Goal: Find specific page/section: Find specific page/section

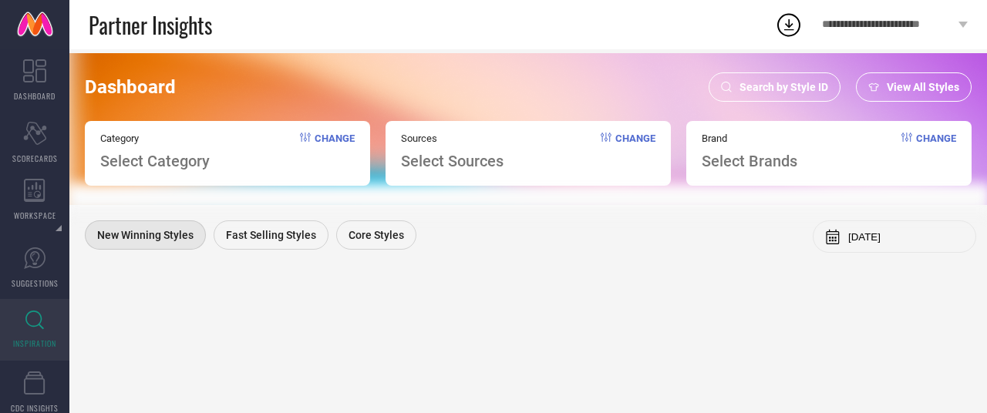
click at [773, 79] on div "Search by Style ID" at bounding box center [775, 86] width 132 height 29
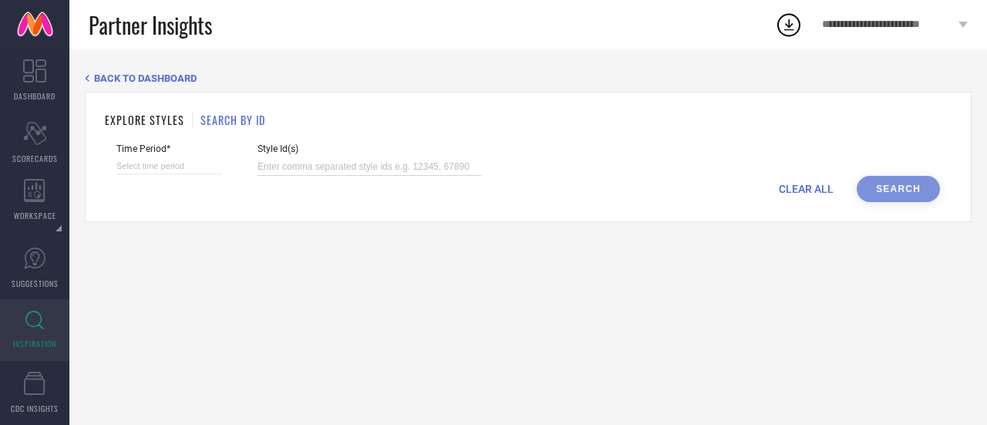
click at [364, 161] on input at bounding box center [370, 167] width 224 height 18
paste input "32380771 32380763 32044266 31451647 21188048 20400292 17255050 15287942 1745256…"
type input "32380771 32380763 32044266 31451647 21188048 20400292 17255050 15287942 1745256…"
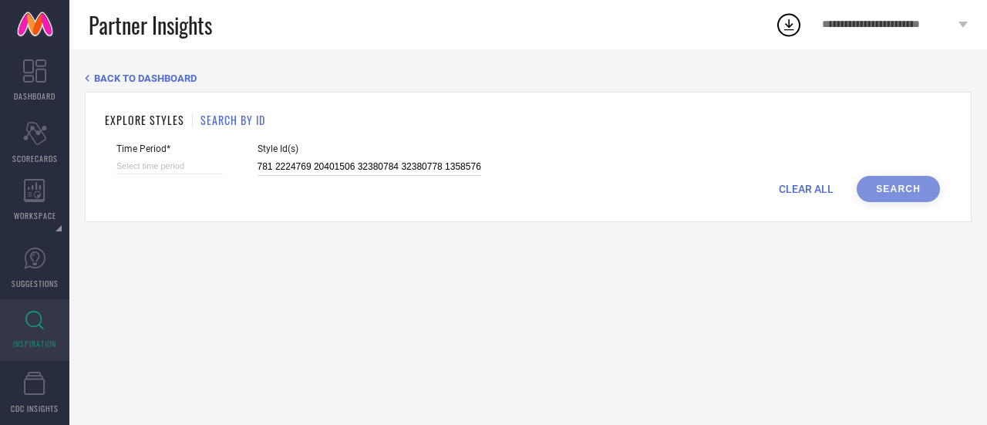
select select "8"
select select "2025"
select select "9"
select select "2025"
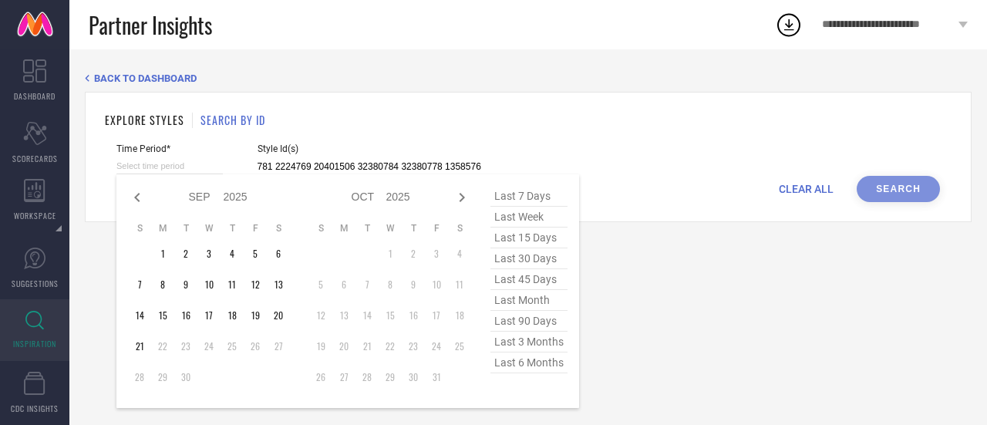
click at [160, 170] on input at bounding box center [169, 166] width 106 height 16
type input "32380771 32380763 32044266 31451647 21188048 20400292 17255050 15287942 1745256…"
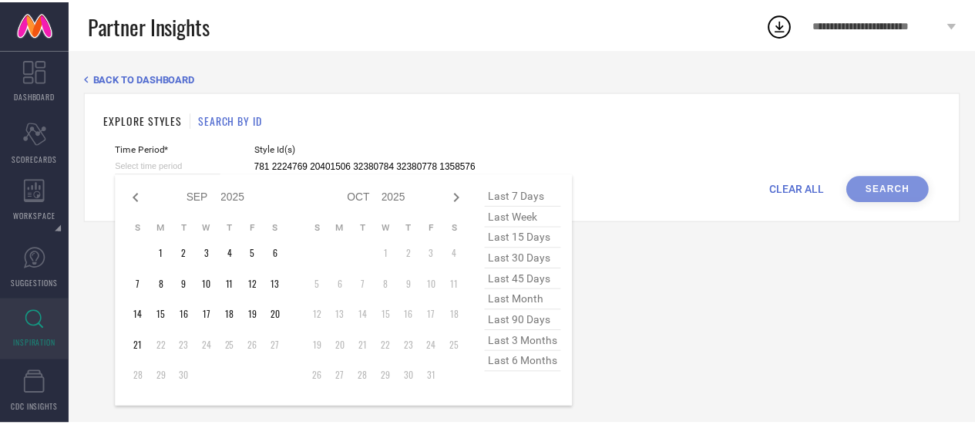
scroll to position [0, 0]
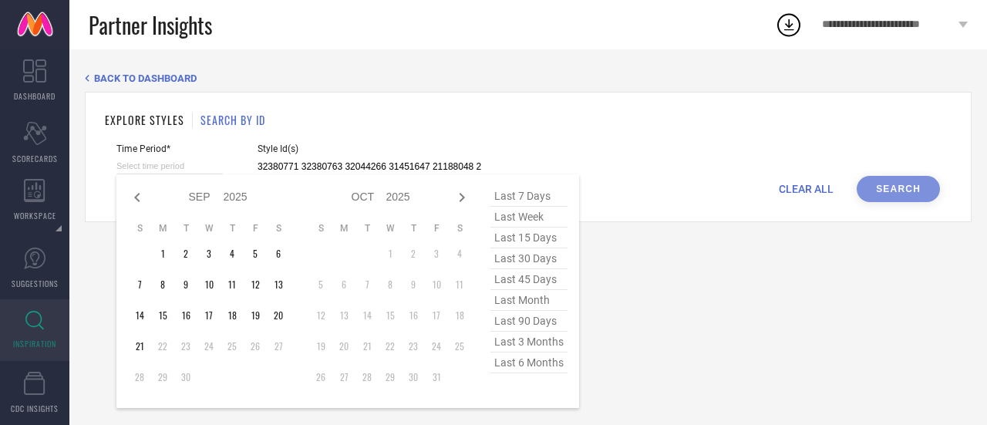
click at [531, 343] on span "last 3 months" at bounding box center [528, 342] width 77 height 21
type input "[DATE] to [DATE]"
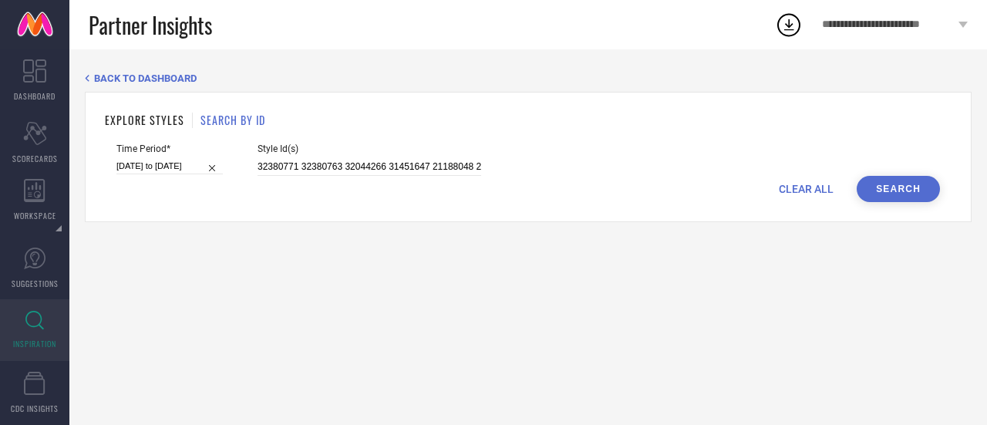
click at [911, 184] on button "Search" at bounding box center [898, 189] width 83 height 26
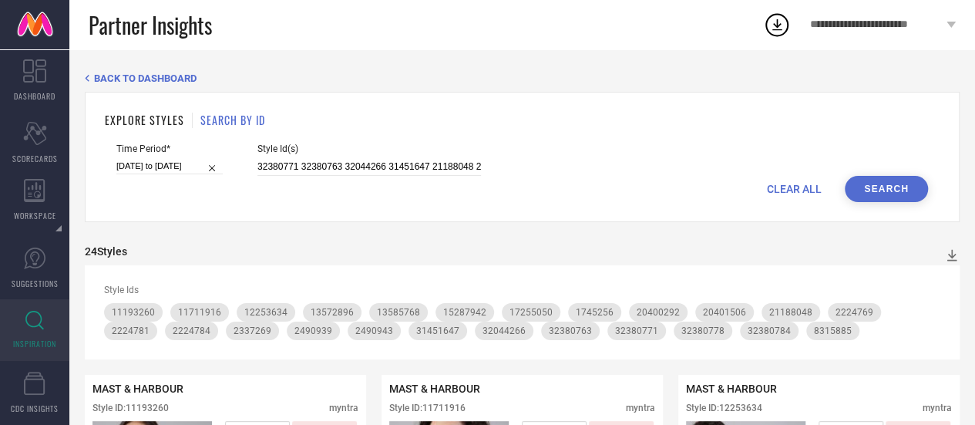
click at [151, 168] on input "[DATE] to [DATE]" at bounding box center [169, 166] width 106 height 16
select select "5"
select select "2025"
select select "6"
select select "2025"
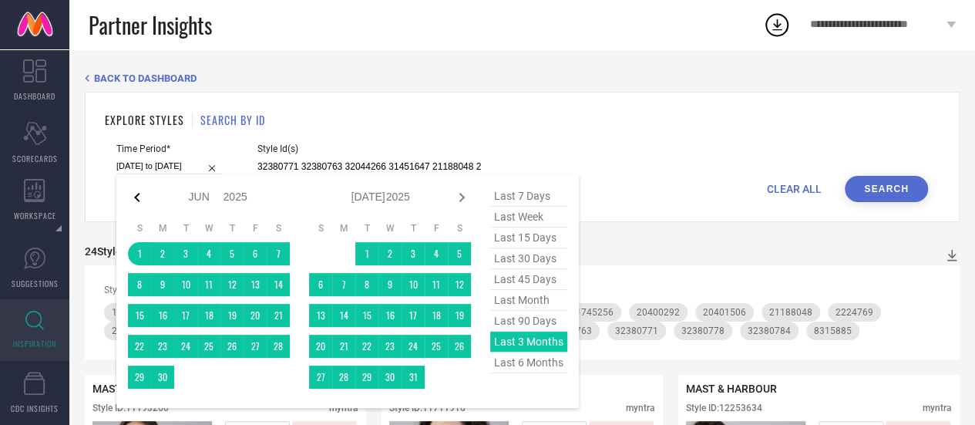
click at [136, 200] on icon at bounding box center [136, 197] width 5 height 9
select select "4"
select select "2025"
select select "5"
select select "2025"
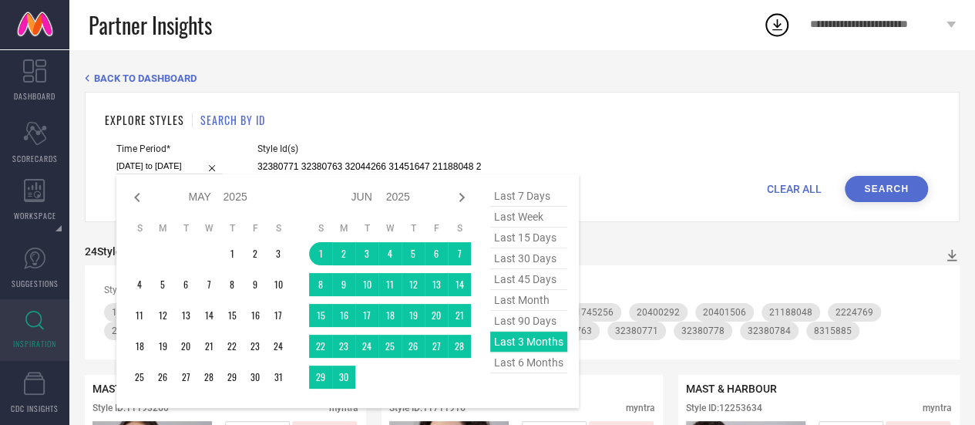
click at [136, 200] on icon at bounding box center [136, 197] width 5 height 9
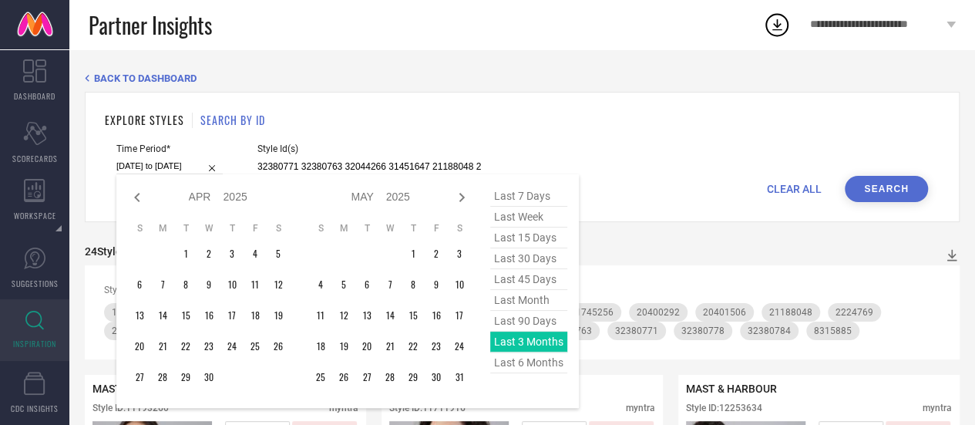
click at [136, 200] on icon at bounding box center [136, 197] width 5 height 9
select select "2"
select select "2025"
select select "3"
select select "2025"
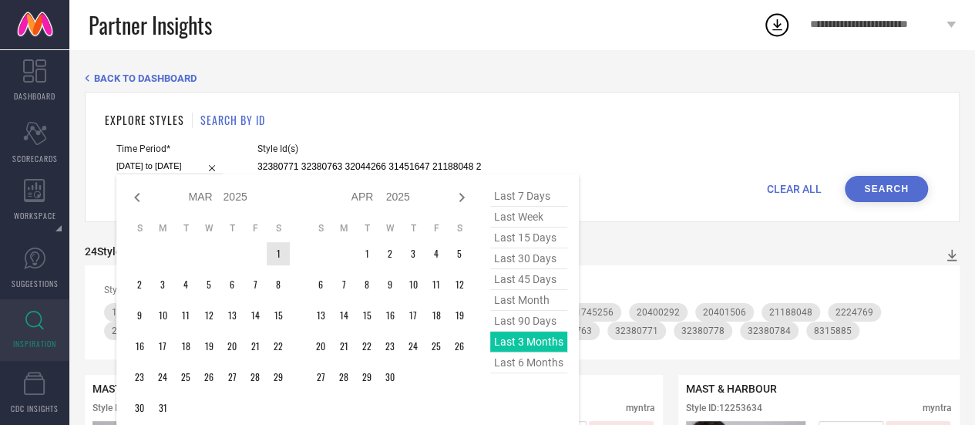
type input "After [DATE]"
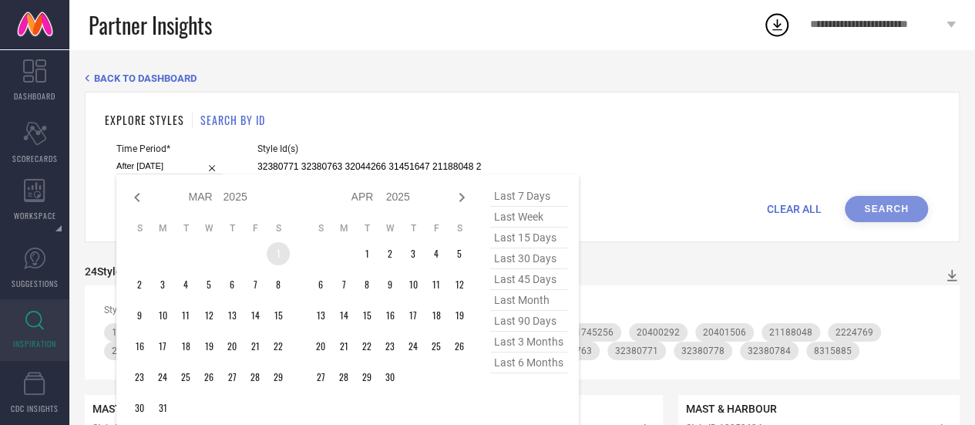
click at [278, 254] on td "1" at bounding box center [278, 253] width 23 height 23
click at [460, 198] on icon at bounding box center [462, 197] width 19 height 19
select select "3"
select select "2025"
select select "4"
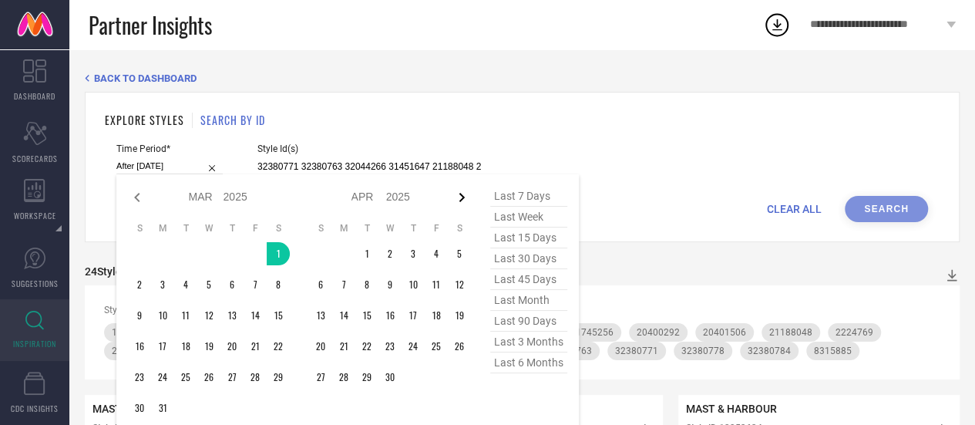
select select "2025"
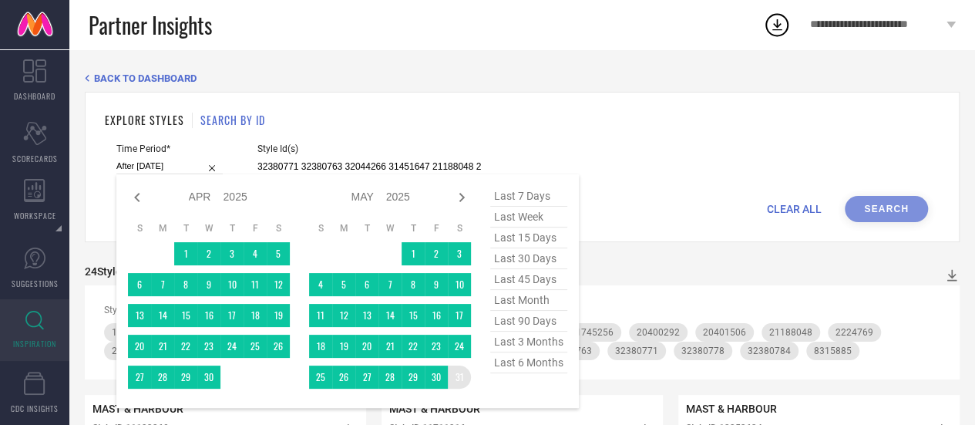
type input "[DATE] to [DATE]"
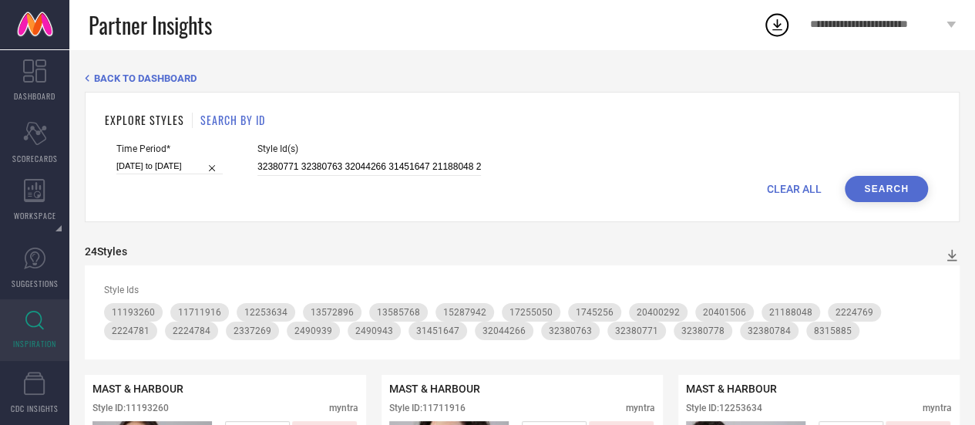
click at [900, 186] on button "Search" at bounding box center [886, 189] width 83 height 26
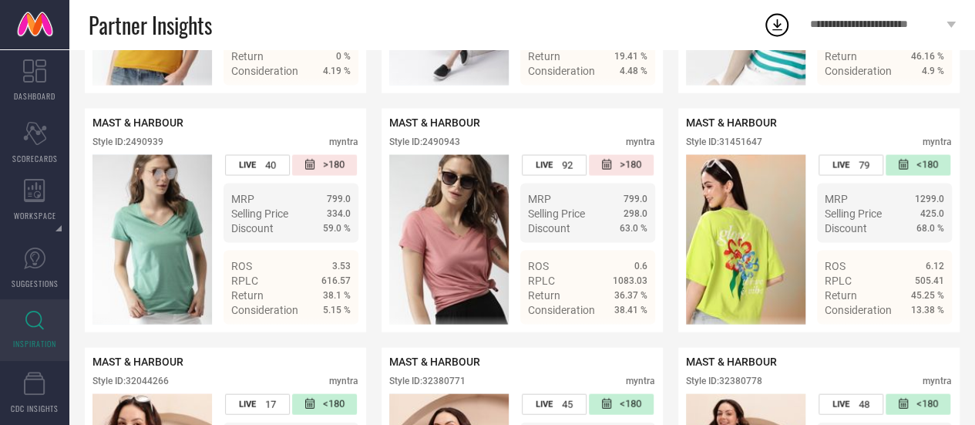
scroll to position [1465, 0]
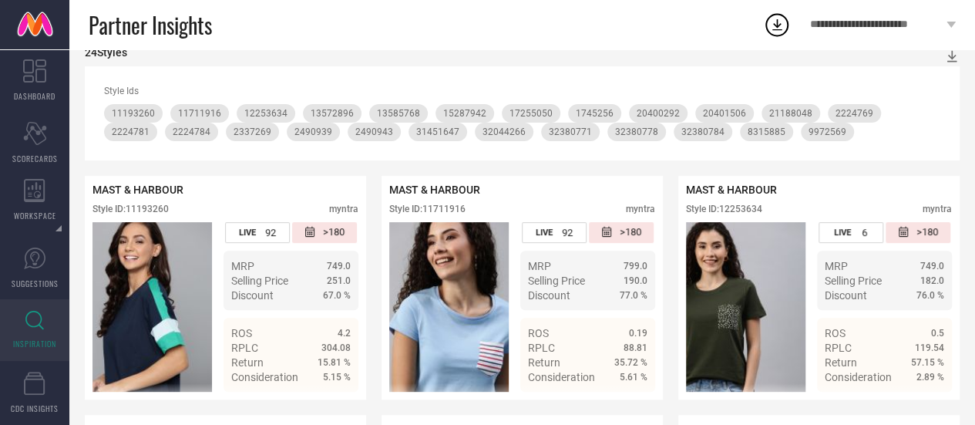
scroll to position [0, 0]
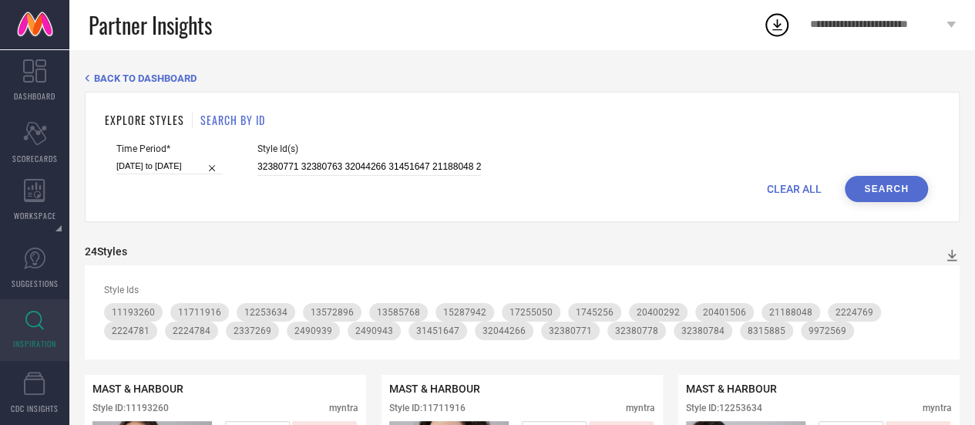
click at [790, 183] on div "CLEAR ALL Search" at bounding box center [522, 189] width 812 height 26
click at [790, 187] on span "CLEAR ALL" at bounding box center [794, 189] width 55 height 12
click at [258, 171] on input at bounding box center [370, 167] width 224 height 18
type input "32380771 32380763 32044266 31451647 21188048 20400292 17255050 15287942 1745256…"
click at [154, 176] on div "Time Period*" at bounding box center [169, 159] width 106 height 32
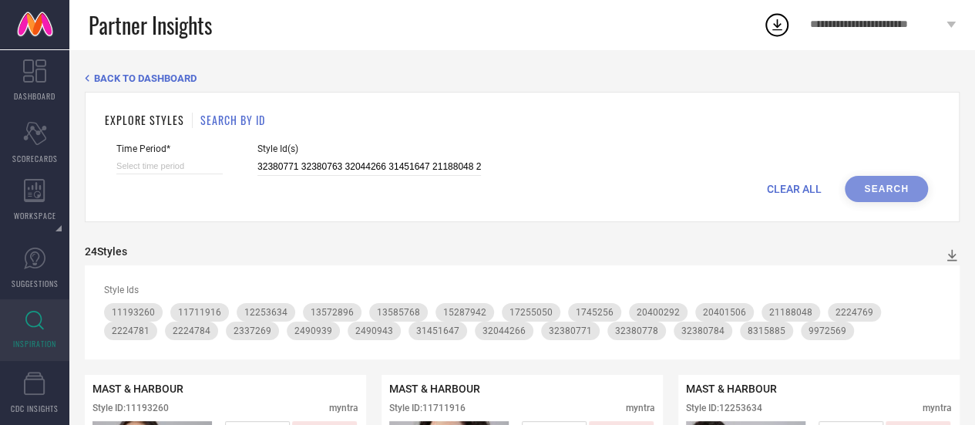
select select "8"
select select "2025"
select select "9"
select select "2025"
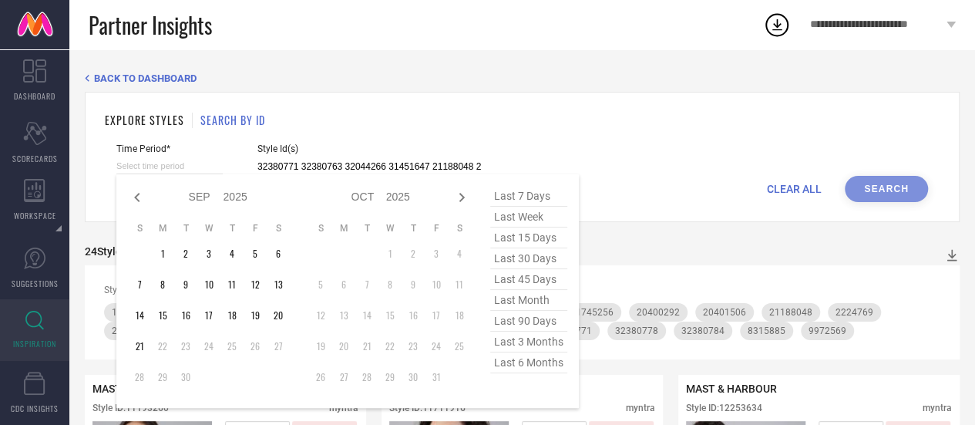
click at [150, 164] on input at bounding box center [169, 166] width 106 height 16
click at [130, 199] on icon at bounding box center [137, 197] width 19 height 19
select select "7"
select select "2025"
select select "8"
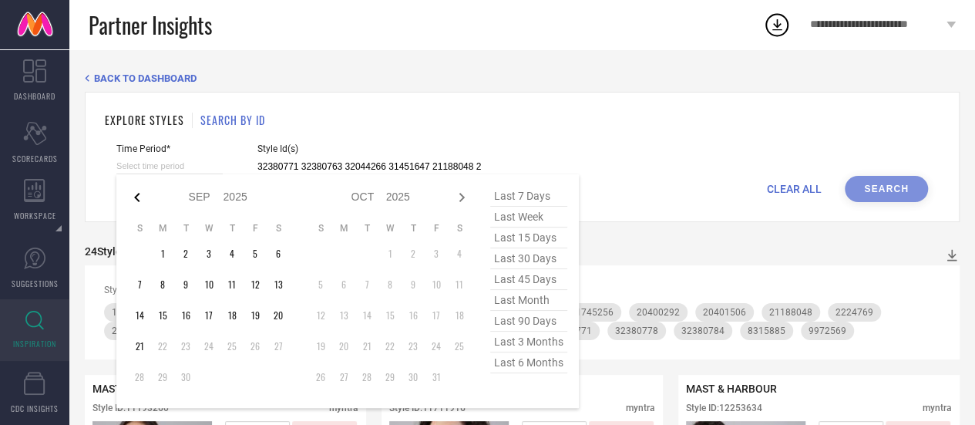
select select "2025"
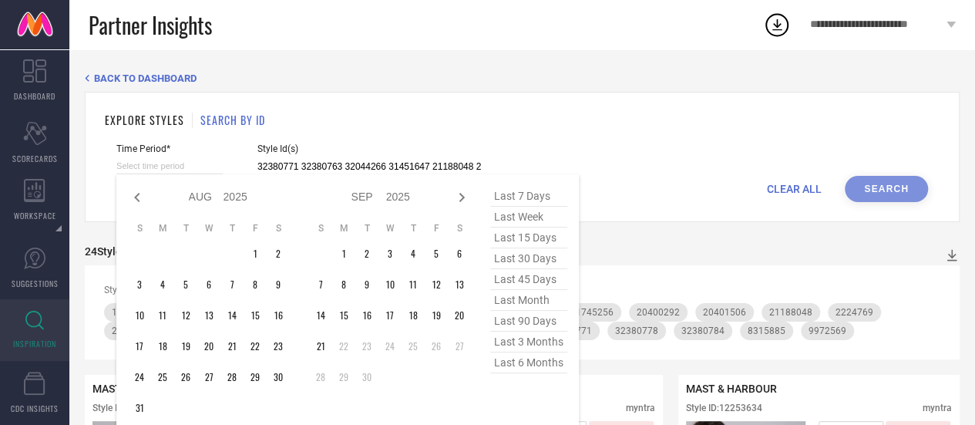
click at [130, 199] on icon at bounding box center [137, 197] width 19 height 19
select select "4"
select select "2025"
select select "5"
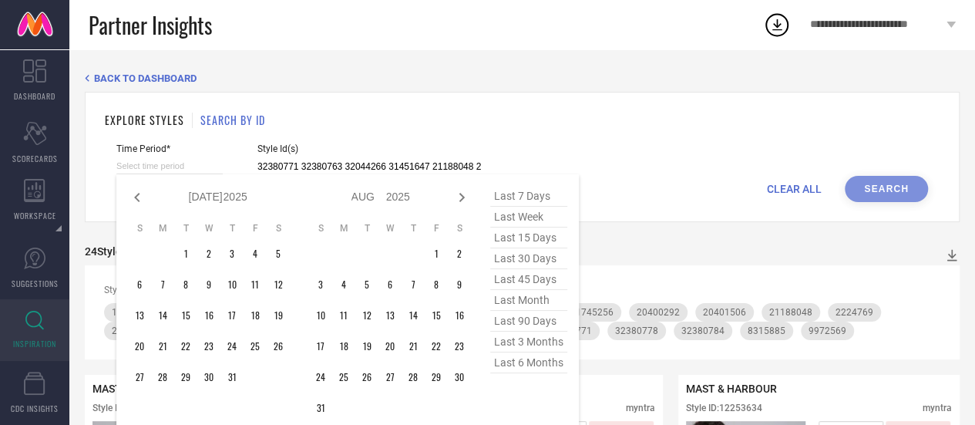
select select "2025"
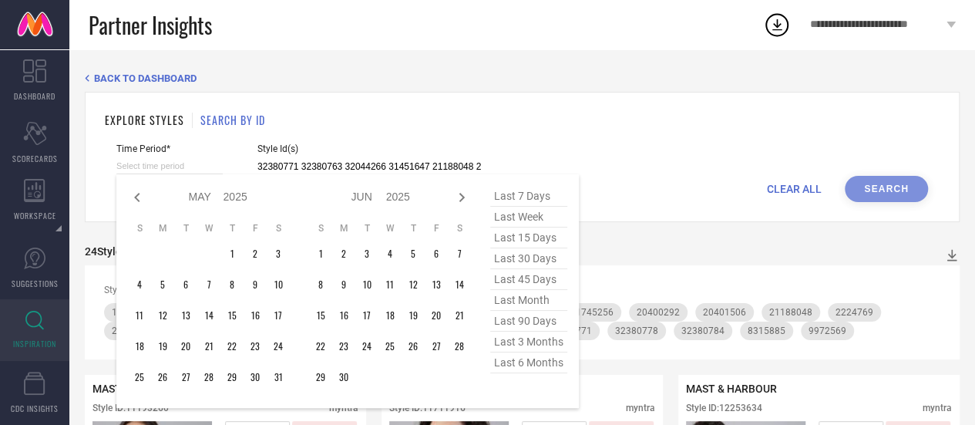
click at [130, 199] on icon at bounding box center [137, 197] width 19 height 19
select select "3"
select select "2025"
select select "4"
select select "2025"
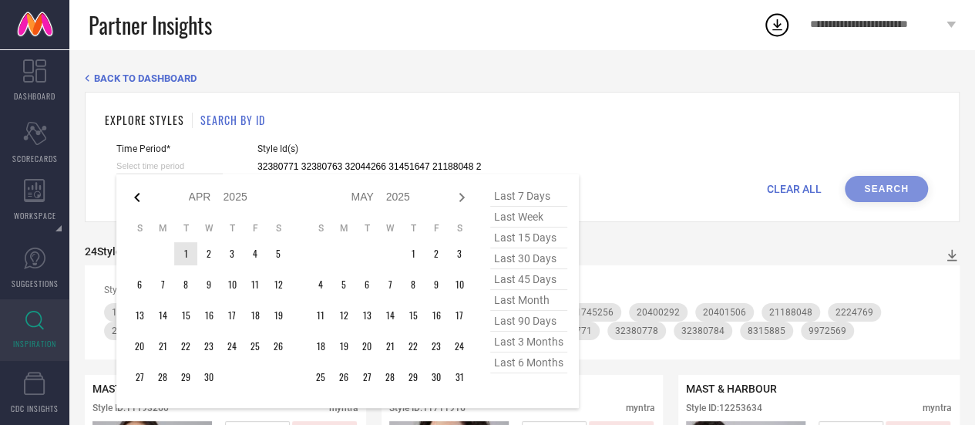
click at [139, 196] on icon at bounding box center [137, 197] width 19 height 19
select select "2"
select select "2025"
select select "3"
select select "2025"
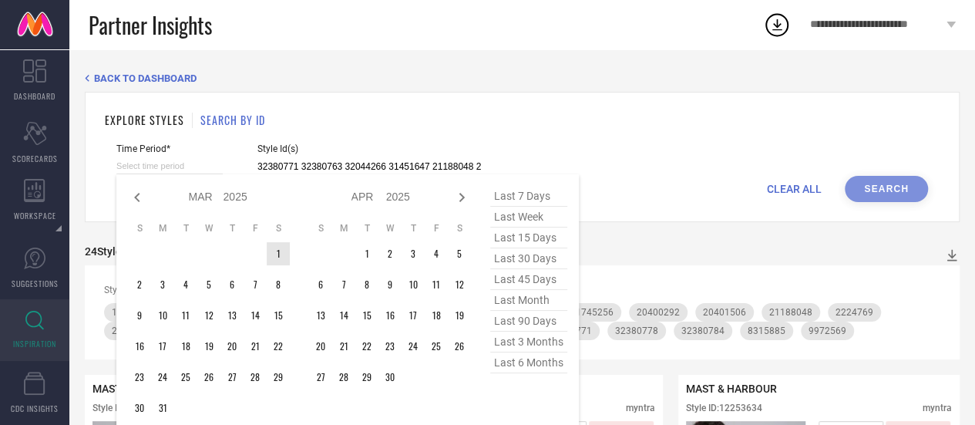
type input "After [DATE]"
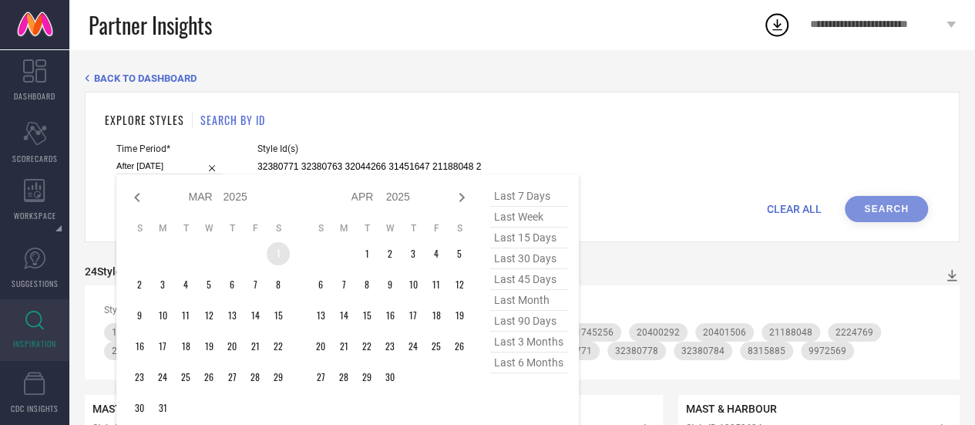
click at [282, 255] on td "1" at bounding box center [278, 253] width 23 height 23
click at [463, 197] on icon at bounding box center [461, 197] width 5 height 9
select select "3"
select select "2025"
select select "4"
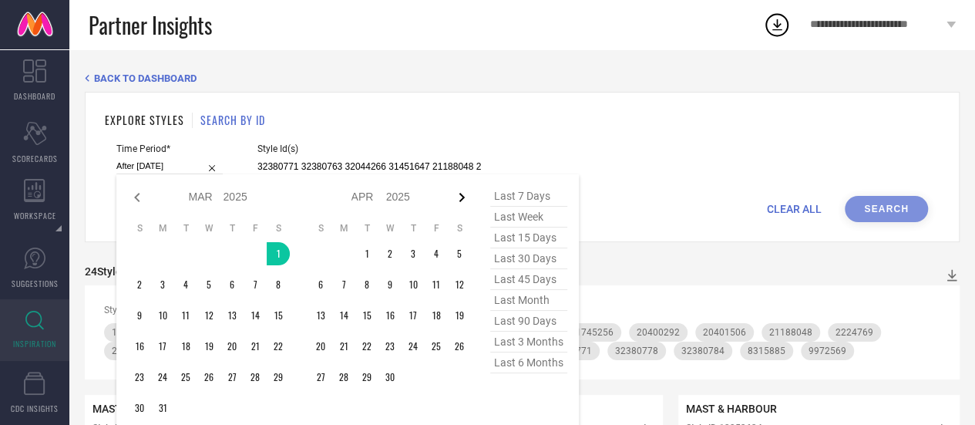
select select "2025"
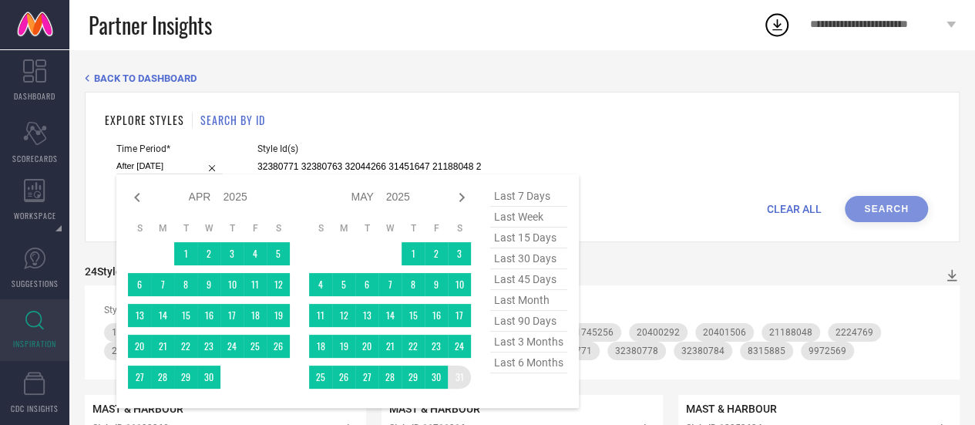
type input "[DATE] to [DATE]"
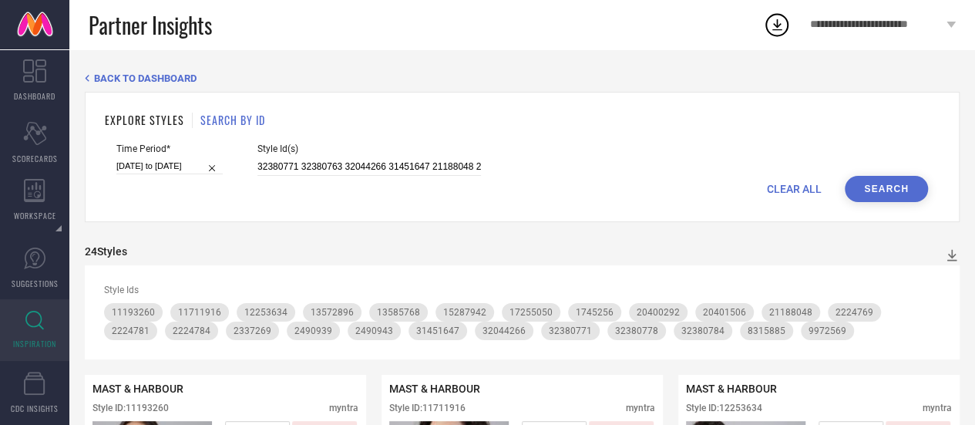
click at [896, 194] on button "Search" at bounding box center [886, 189] width 83 height 26
click at [800, 184] on span "CLEAR ALL" at bounding box center [794, 189] width 55 height 12
click at [352, 168] on input at bounding box center [370, 167] width 224 height 18
paste input "32380759 32044322 32044291 31379811 21188264 21187996 18816842 18816838 1528775…"
type input "32380759 32044322 32044291 31379811 21188264 21187996 18816842 18816838 1528775…"
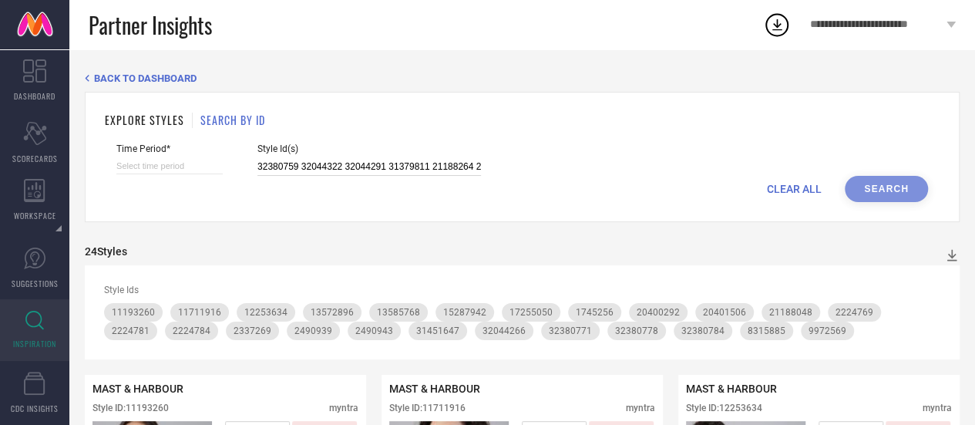
scroll to position [0, 461]
select select "8"
select select "2025"
select select "9"
select select "2025"
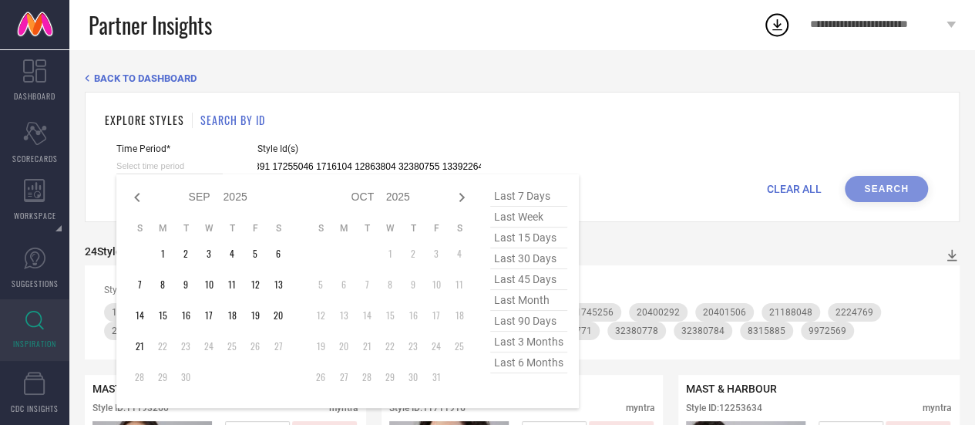
click at [173, 166] on input at bounding box center [169, 166] width 106 height 16
type input "32380759 32044322 32044291 31379811 21188264 21187996 18816842 18816838 1528775…"
click at [135, 197] on icon at bounding box center [136, 197] width 5 height 9
select select "7"
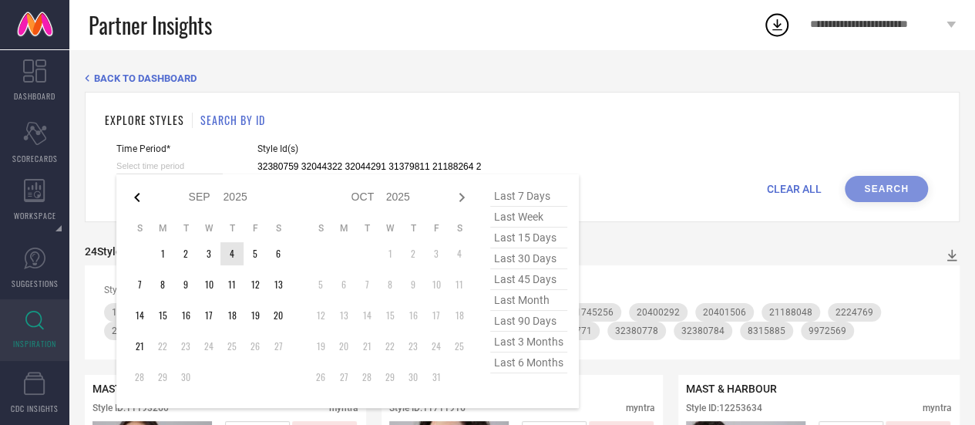
select select "2025"
select select "8"
select select "2025"
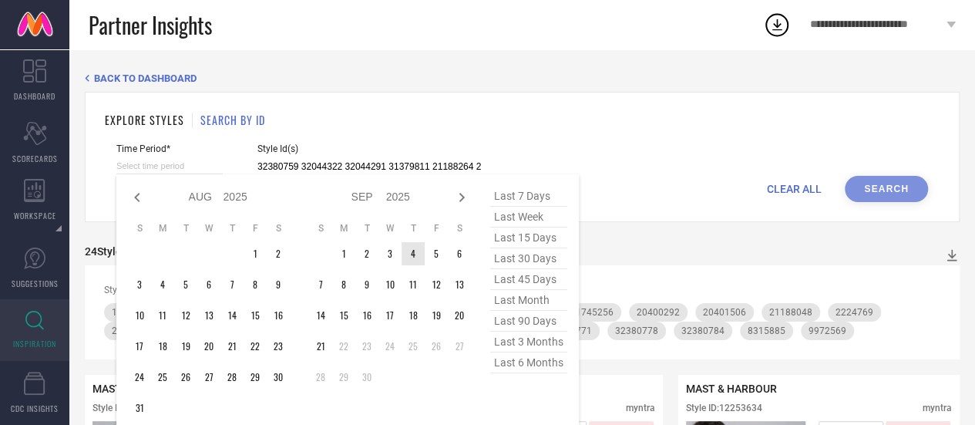
click at [135, 197] on icon at bounding box center [136, 197] width 5 height 9
select select "6"
select select "2025"
select select "7"
select select "2025"
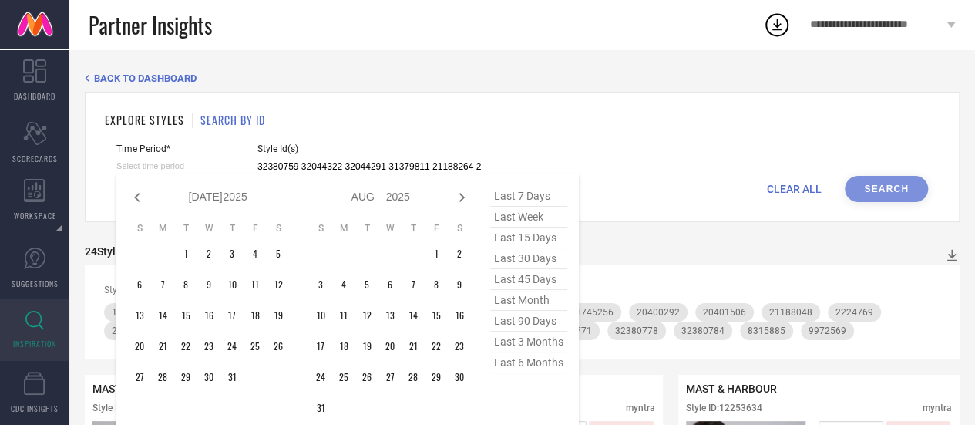
click at [135, 197] on icon at bounding box center [136, 197] width 5 height 9
select select "5"
select select "2025"
select select "6"
select select "2025"
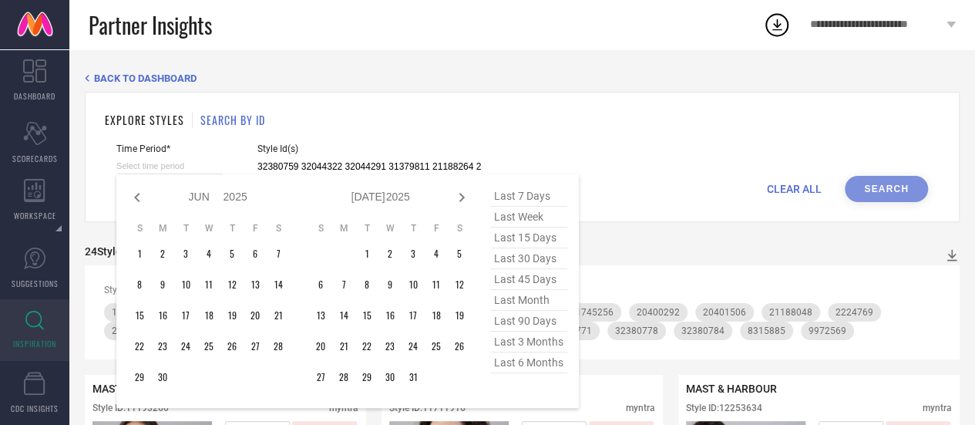
click at [135, 197] on icon at bounding box center [136, 197] width 5 height 9
select select "4"
select select "2025"
select select "5"
select select "2025"
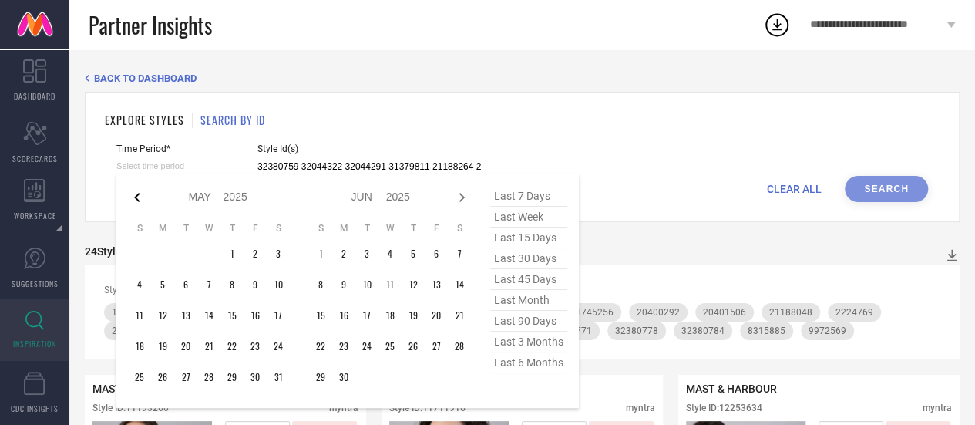
click at [139, 195] on icon at bounding box center [137, 197] width 19 height 19
select select "3"
select select "2025"
select select "4"
select select "2025"
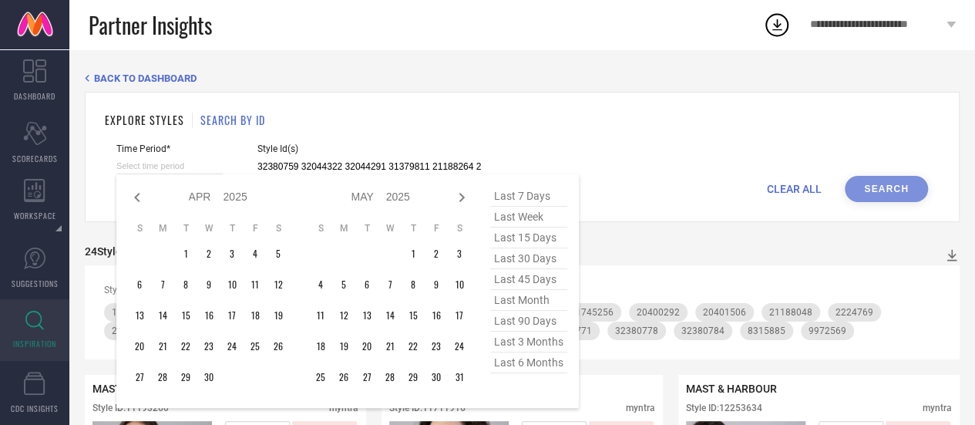
click at [139, 195] on icon at bounding box center [137, 197] width 19 height 19
select select "2"
select select "2025"
select select "3"
select select "2025"
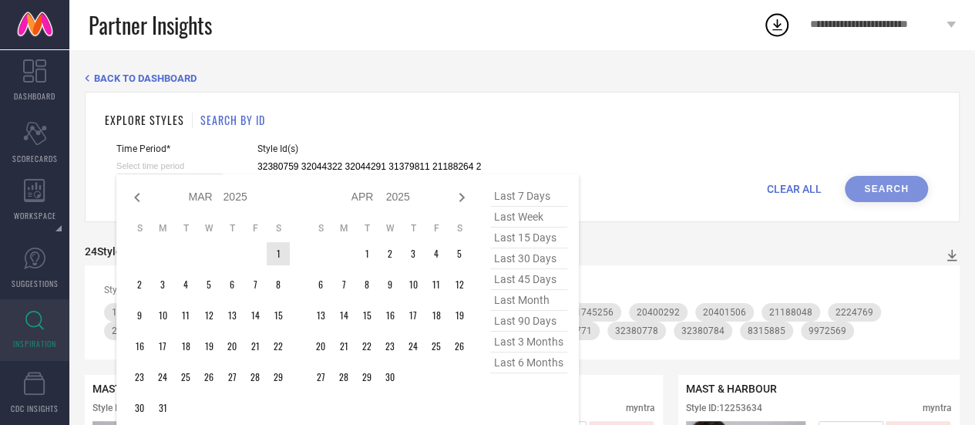
type input "After [DATE]"
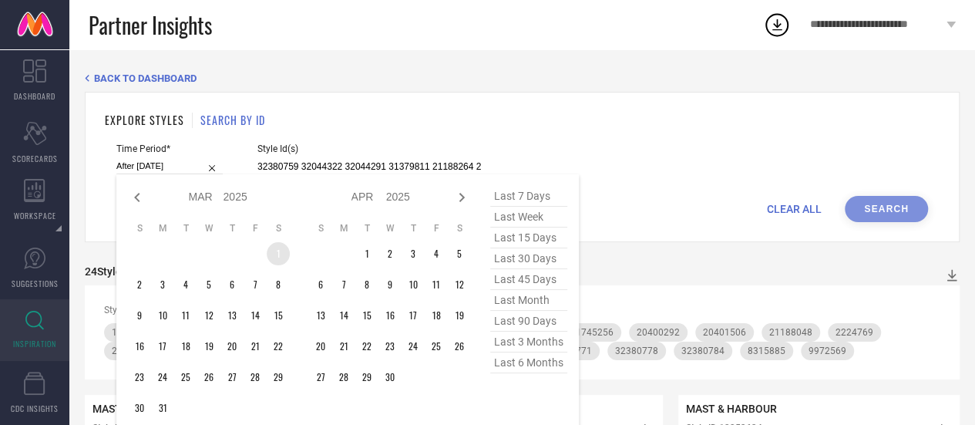
click at [274, 254] on td "1" at bounding box center [278, 253] width 23 height 23
click at [458, 200] on icon at bounding box center [462, 197] width 19 height 19
select select "3"
select select "2025"
select select "4"
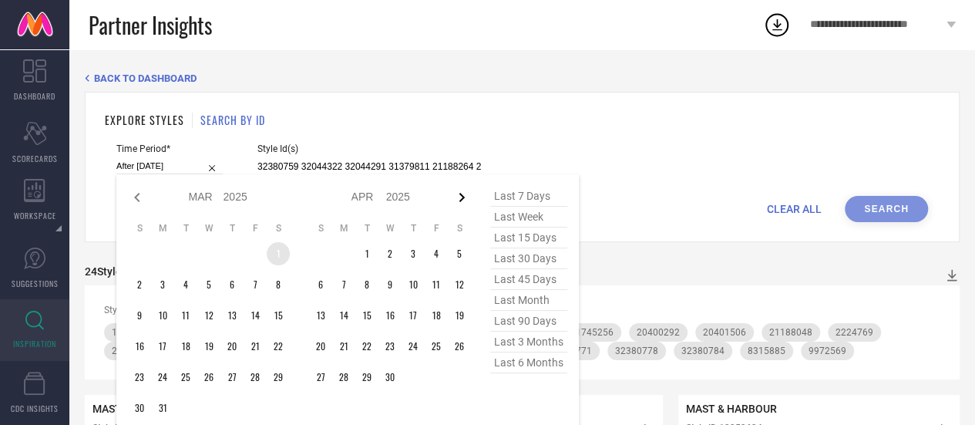
select select "2025"
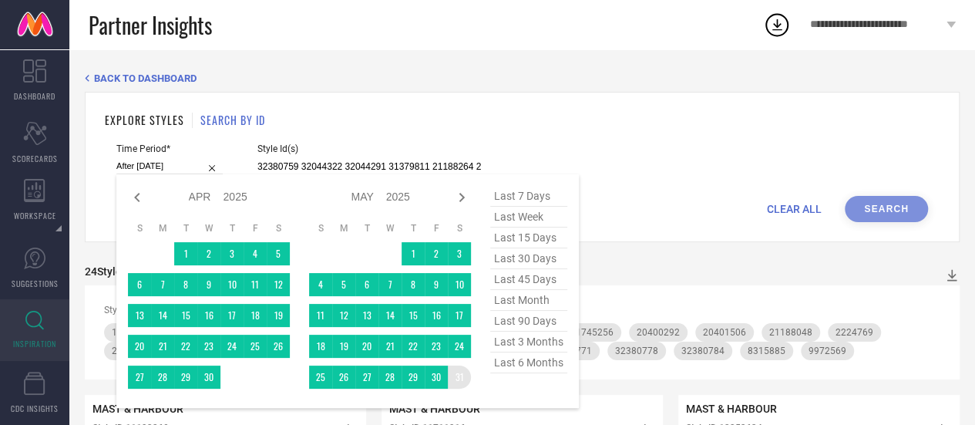
type input "[DATE] to [DATE]"
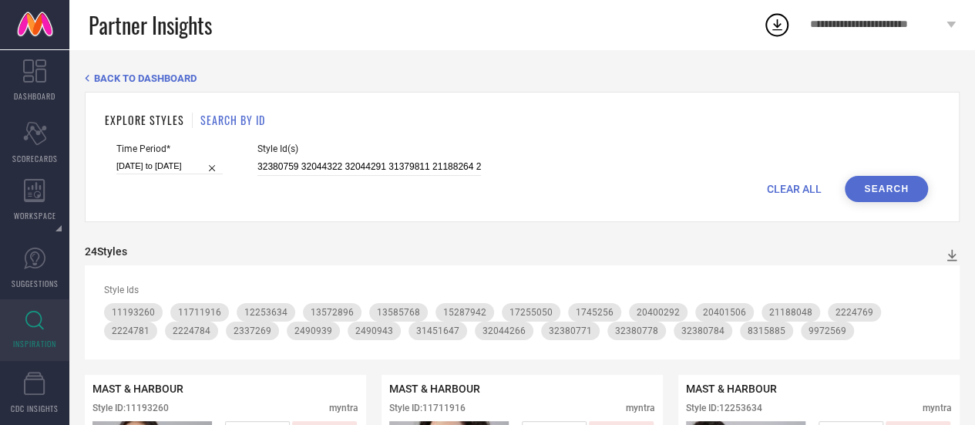
click at [905, 194] on button "Search" at bounding box center [886, 189] width 83 height 26
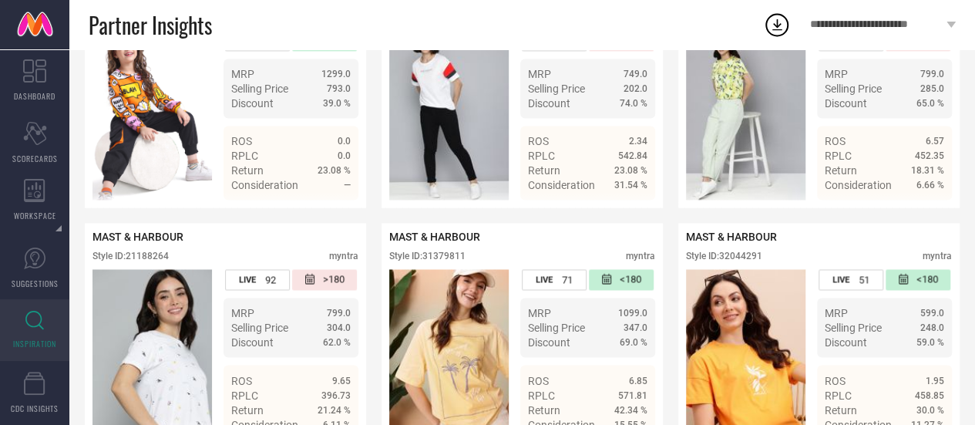
scroll to position [1104, 0]
